Goal: Find specific page/section: Find specific page/section

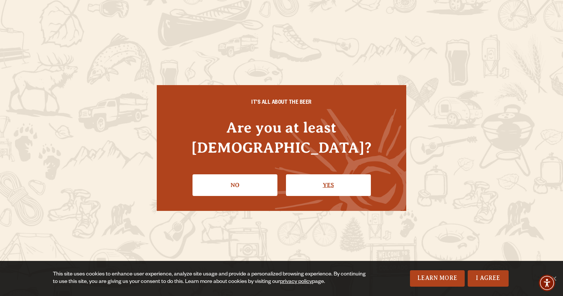
click at [319, 180] on link "Yes" at bounding box center [328, 185] width 85 height 22
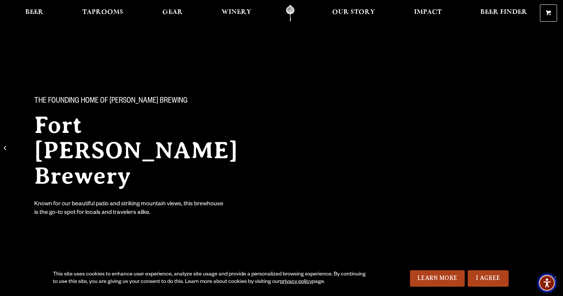
click at [550, 282] on img "Accessibility Menu" at bounding box center [547, 283] width 18 height 18
click at [490, 278] on link "I Agree" at bounding box center [488, 278] width 41 height 16
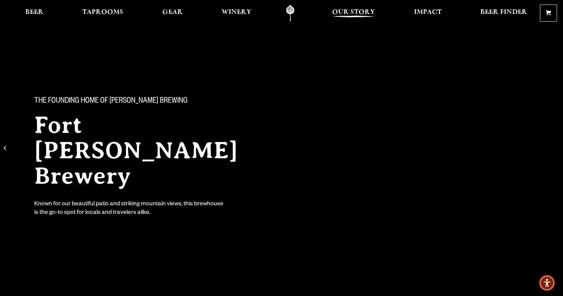
click at [330, 13] on link "Our Story" at bounding box center [354, 13] width 53 height 17
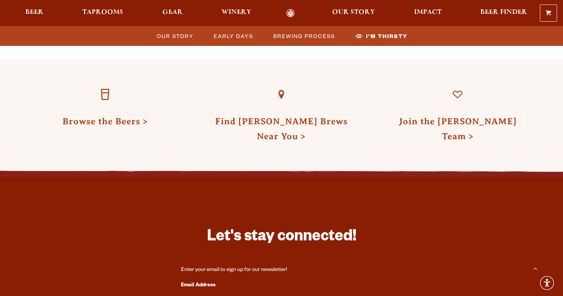
scroll to position [2332, 0]
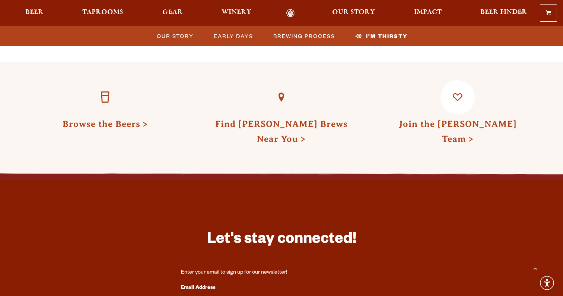
click at [442, 119] on link "Join the [PERSON_NAME] Team" at bounding box center [458, 131] width 118 height 25
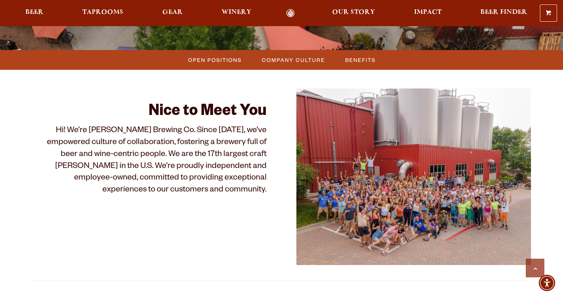
scroll to position [193, 0]
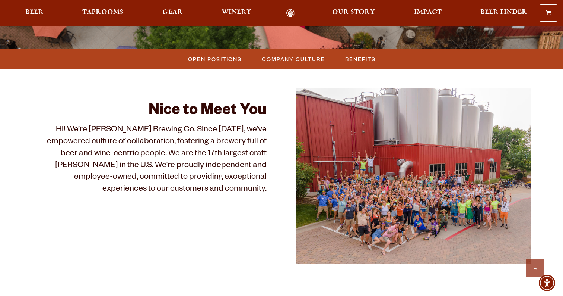
click at [209, 57] on span "Open Positions" at bounding box center [215, 59] width 54 height 11
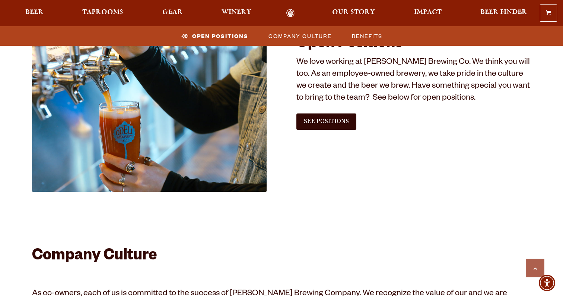
scroll to position [453, 0]
click at [332, 120] on span "See Positions" at bounding box center [326, 121] width 45 height 7
